Goal: Task Accomplishment & Management: Manage account settings

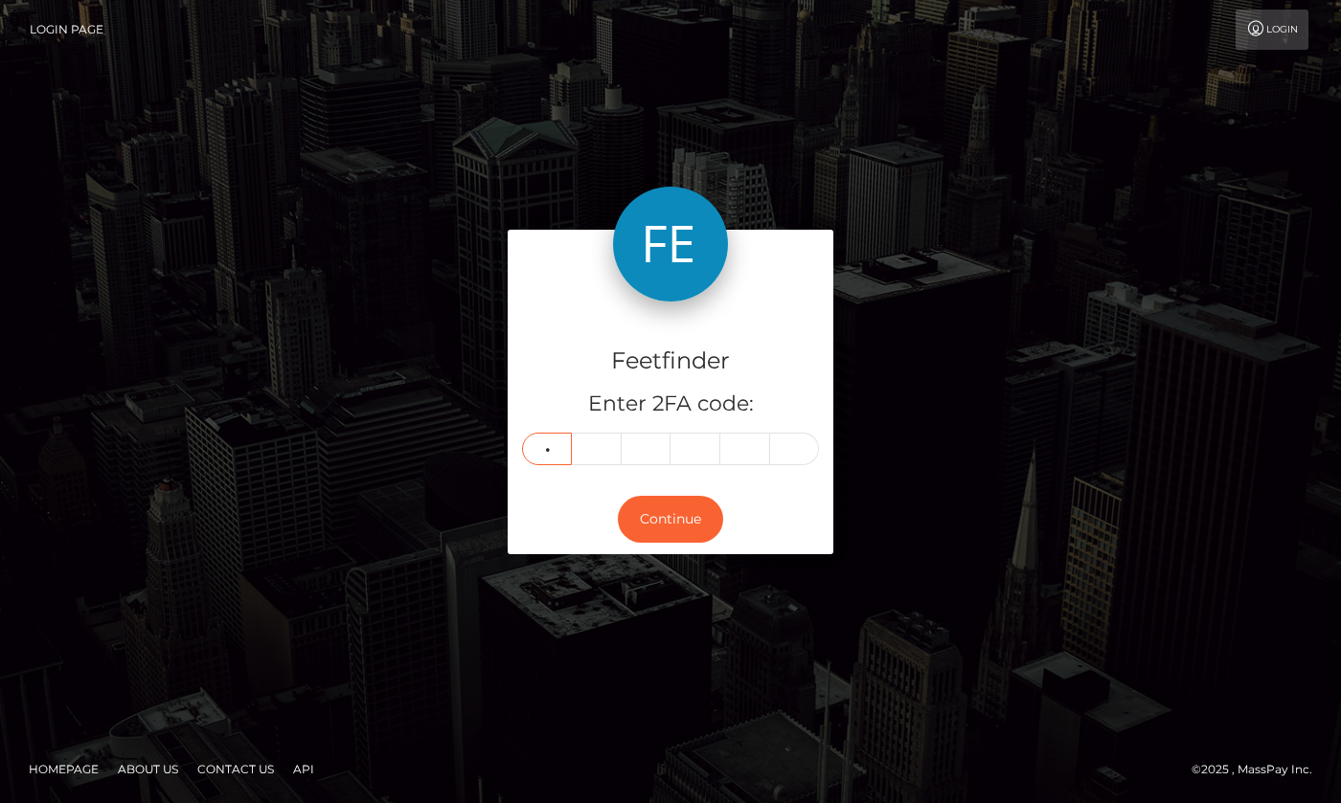
type input "8"
type input "3"
type input "6"
type input "1"
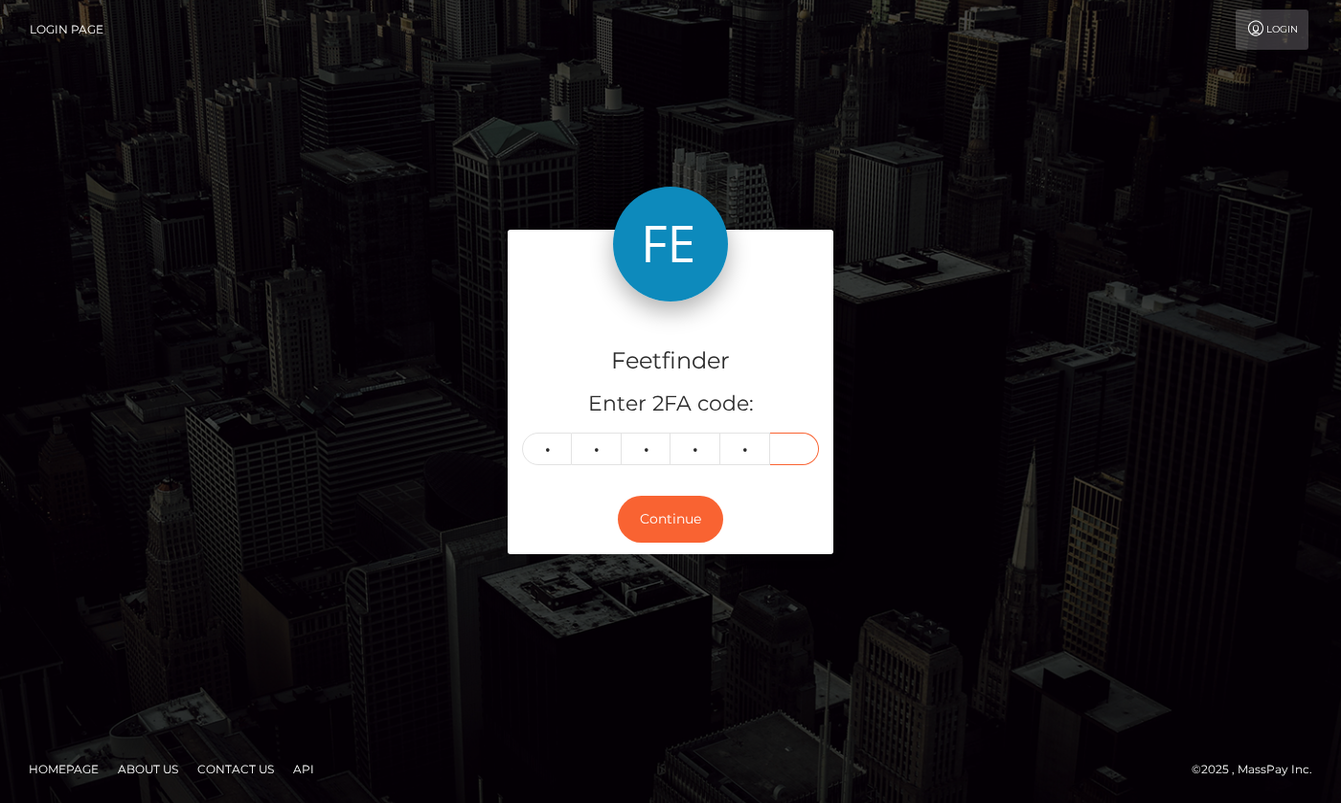
type input "8"
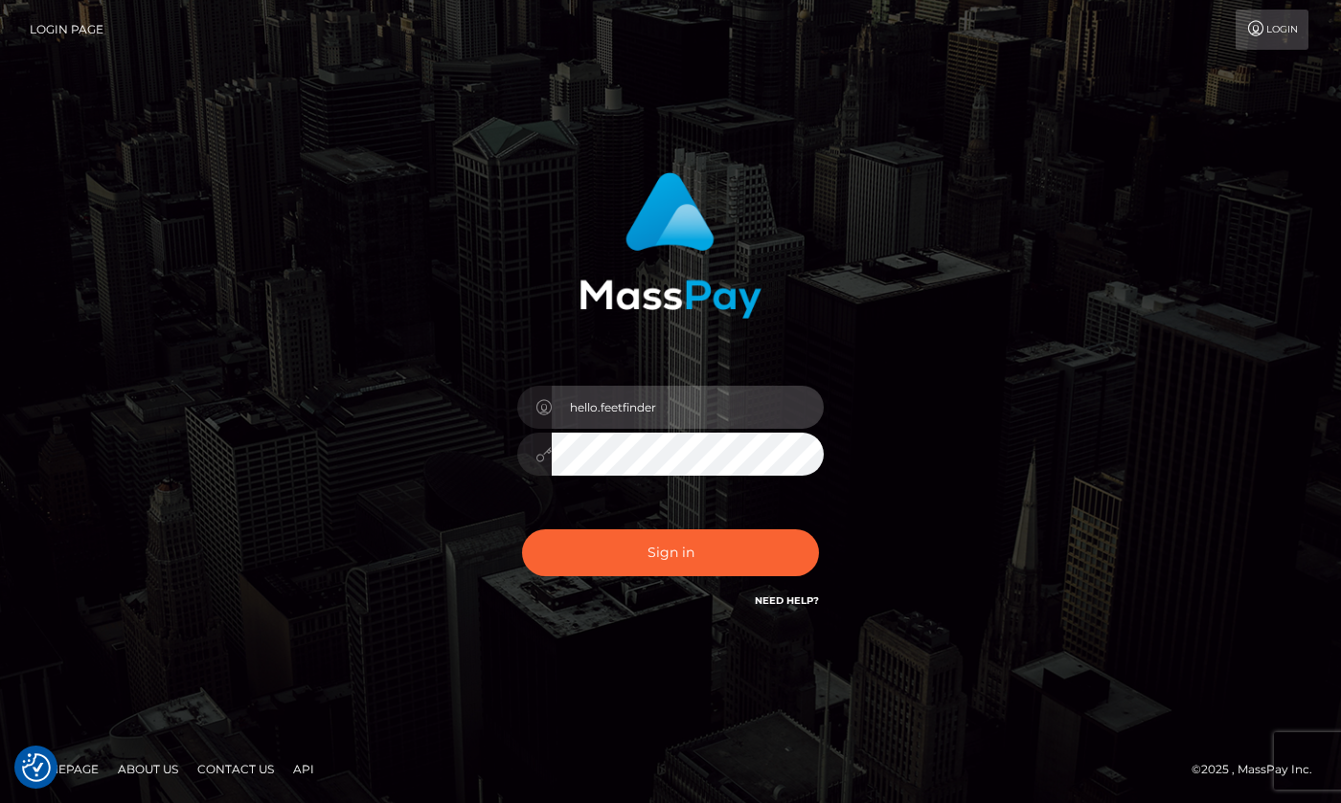
drag, startPoint x: 720, startPoint y: 412, endPoint x: 718, endPoint y: 427, distance: 15.4
click at [720, 412] on input "hello.feetfinder" at bounding box center [688, 407] width 272 height 43
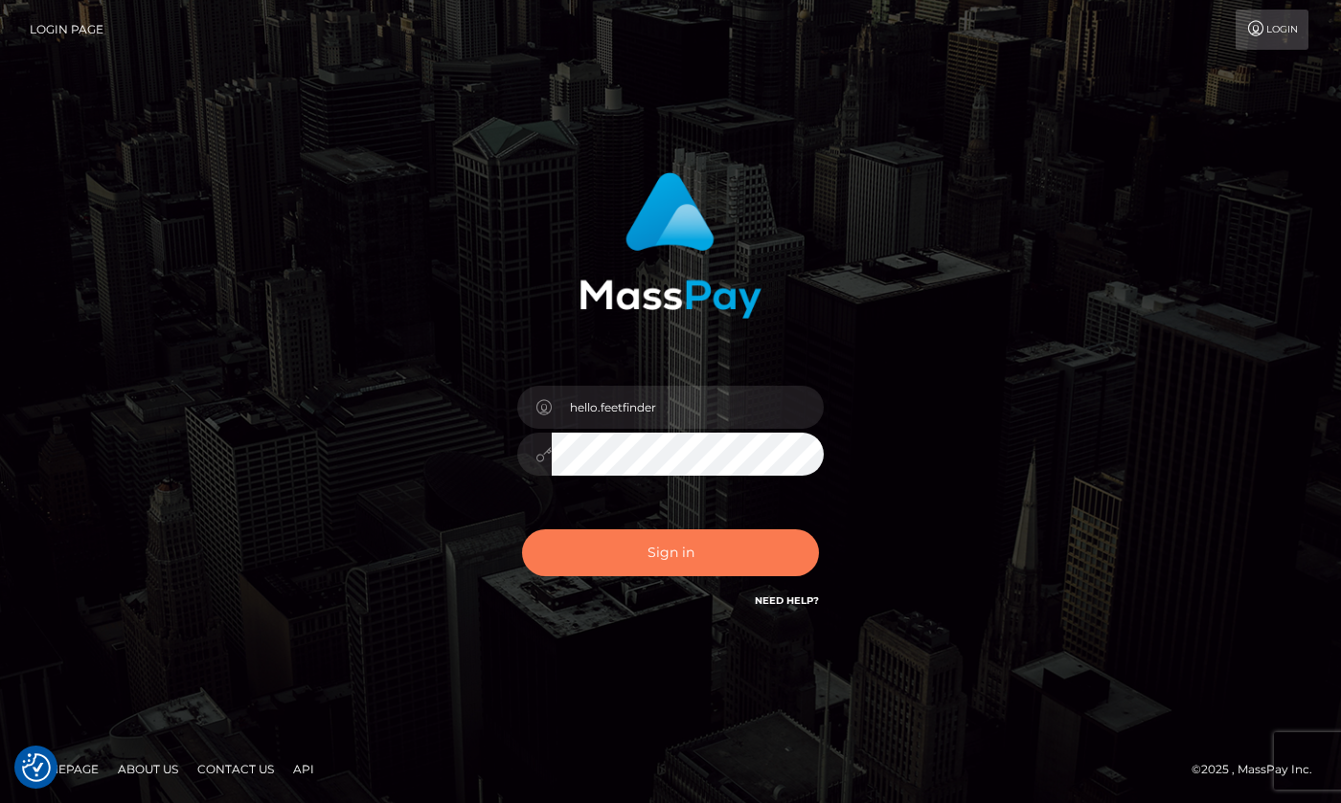
click at [625, 547] on button "Sign in" at bounding box center [670, 553] width 297 height 47
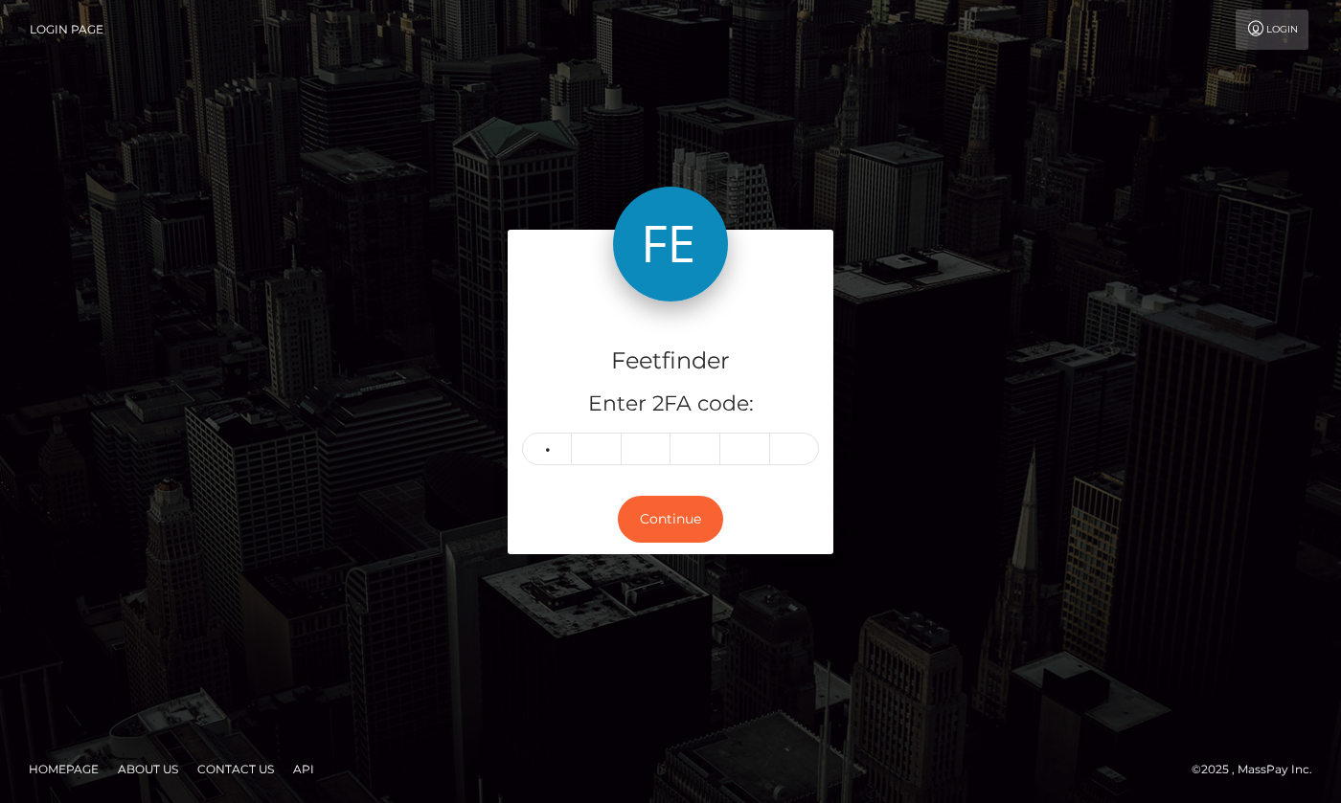
type input "8"
type input "3"
type input "6"
type input "1"
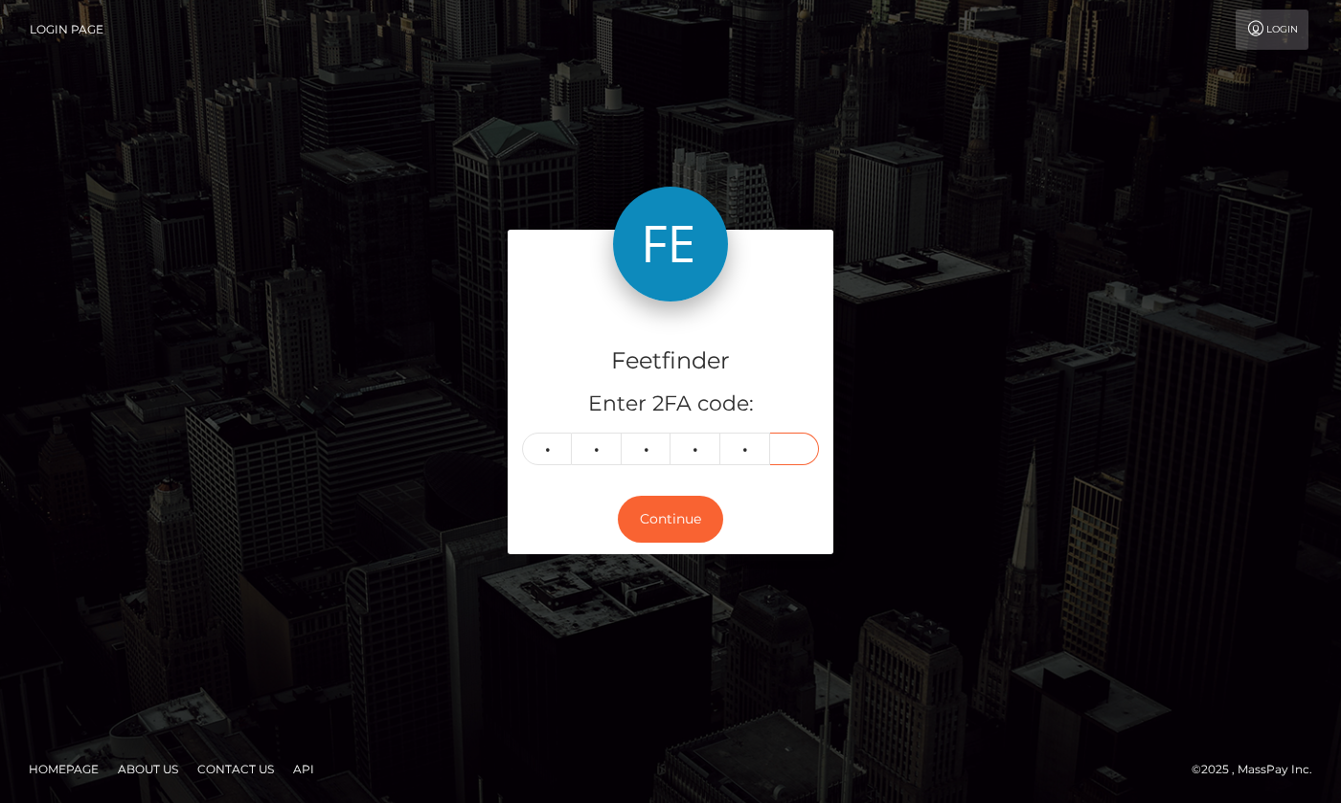
type input "8"
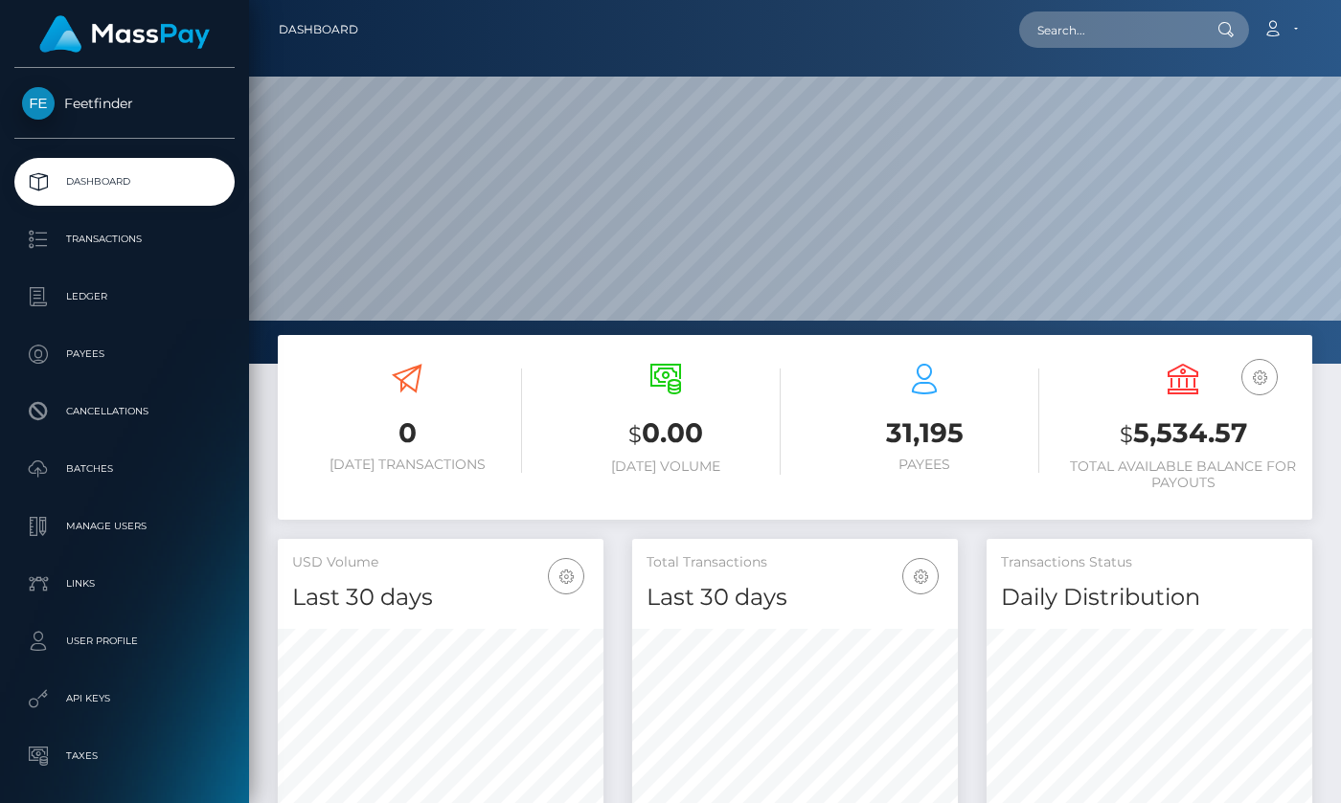
scroll to position [120, 0]
